Goal: Find specific page/section: Find specific page/section

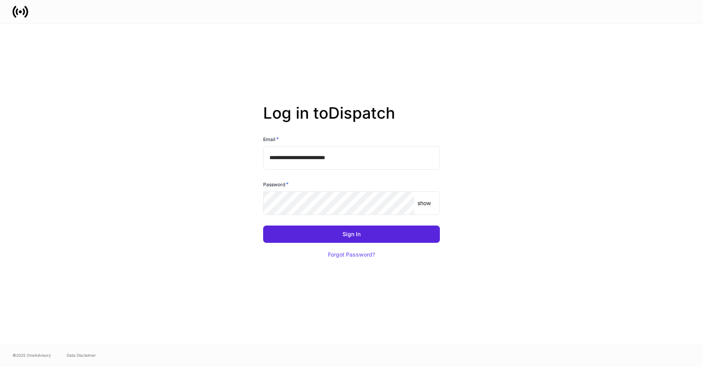
click at [375, 157] on input "**********" at bounding box center [351, 158] width 177 height 24
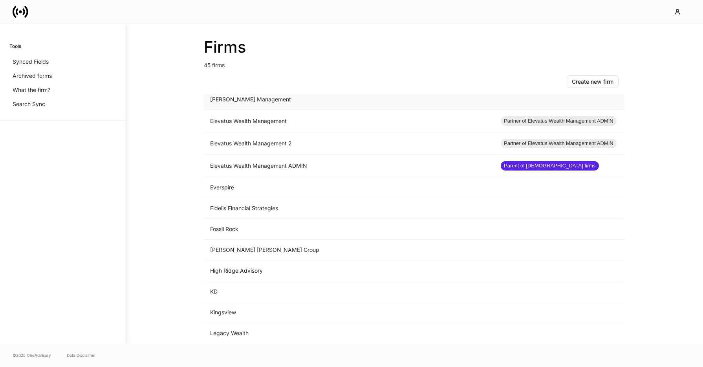
scroll to position [416, 0]
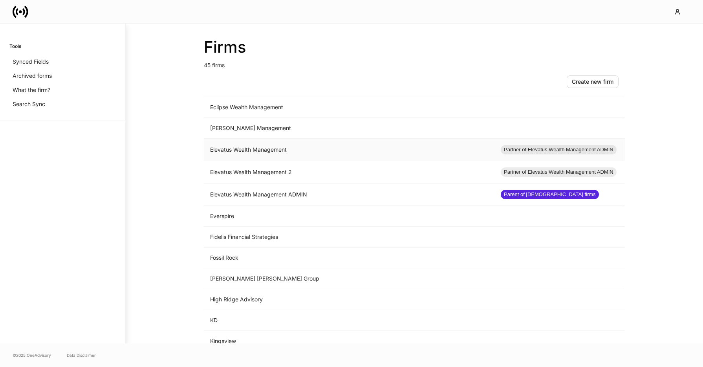
click at [289, 153] on td "Elevatus Wealth Management" at bounding box center [349, 150] width 291 height 22
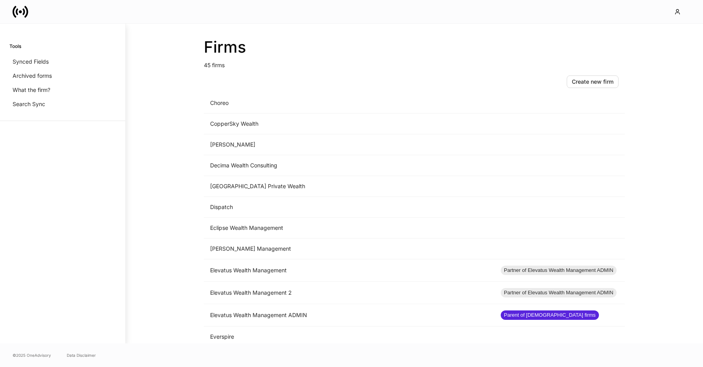
scroll to position [482, 0]
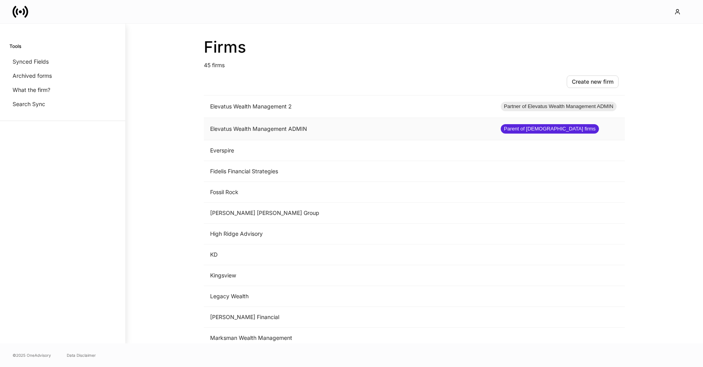
click at [292, 129] on td "Elevatus Wealth Management ADMIN" at bounding box center [349, 129] width 291 height 22
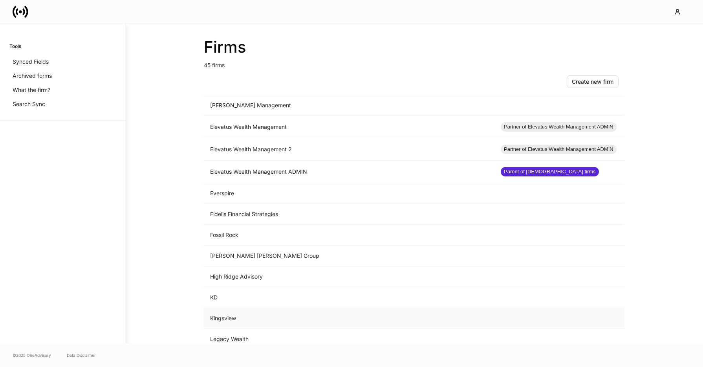
scroll to position [436, 0]
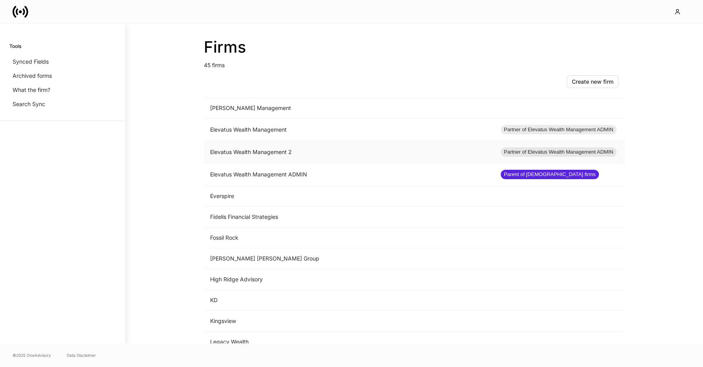
click at [291, 150] on td "Elevatus Wealth Management 2" at bounding box center [349, 152] width 291 height 22
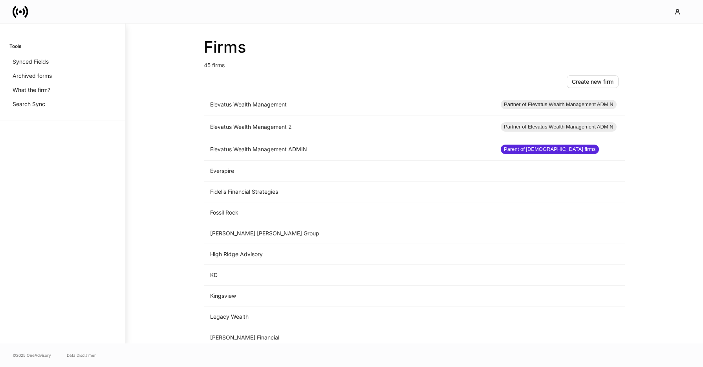
scroll to position [419, 0]
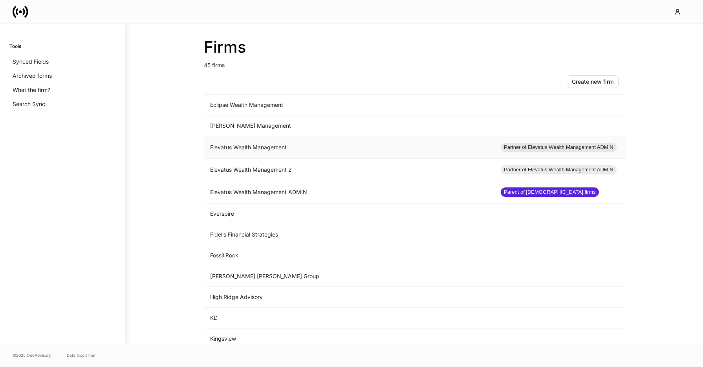
click at [303, 151] on td "Elevatus Wealth Management" at bounding box center [349, 147] width 291 height 22
